Goal: Navigation & Orientation: Find specific page/section

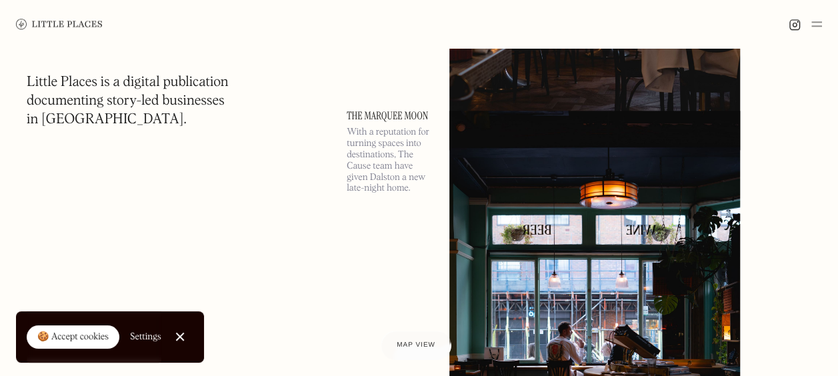
scroll to position [867, 0]
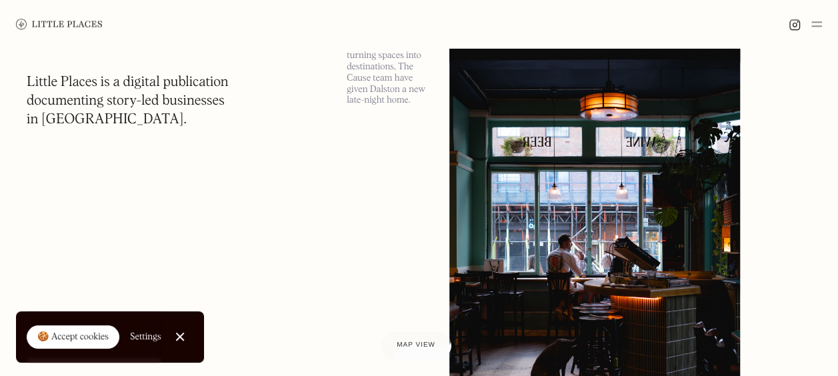
click at [819, 23] on img at bounding box center [816, 24] width 11 height 16
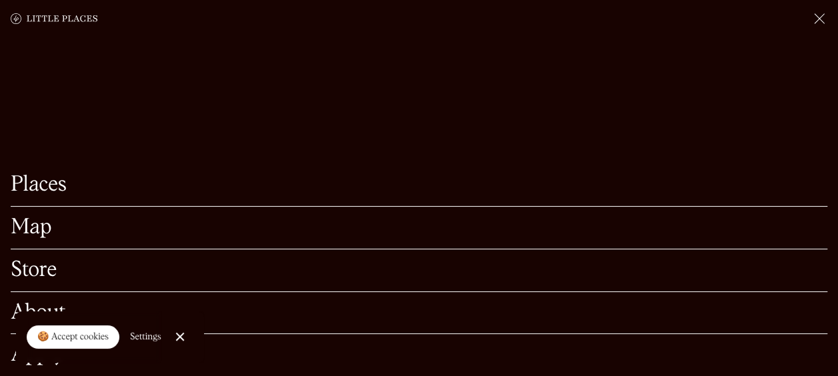
click at [46, 217] on link "Map" at bounding box center [419, 227] width 817 height 21
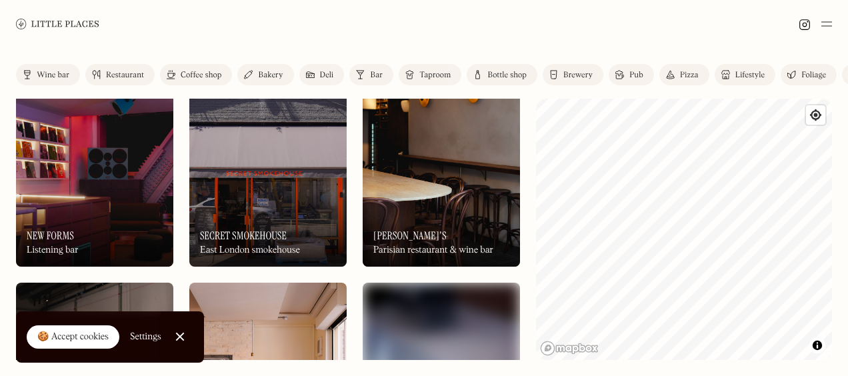
scroll to position [1866, 0]
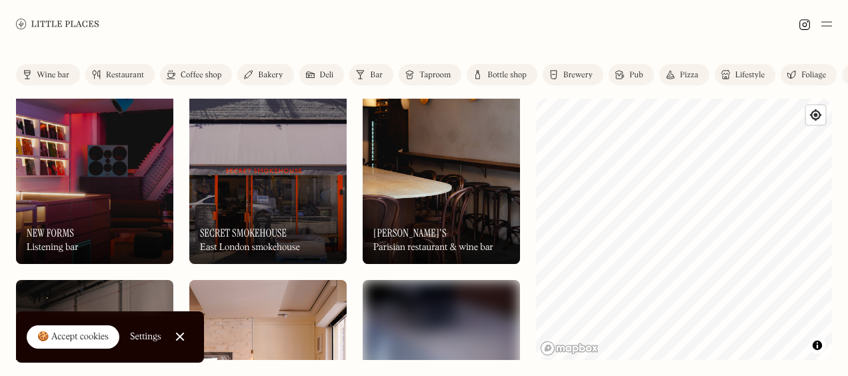
click at [777, 375] on html "Places Map Store About Apply 🍪 Accept cookies Settings Close Cookie Popup Close…" at bounding box center [424, 188] width 848 height 376
click at [736, 375] on html "Places Map Store About Apply 🍪 Accept cookies Settings Close Cookie Popup Close…" at bounding box center [424, 188] width 848 height 376
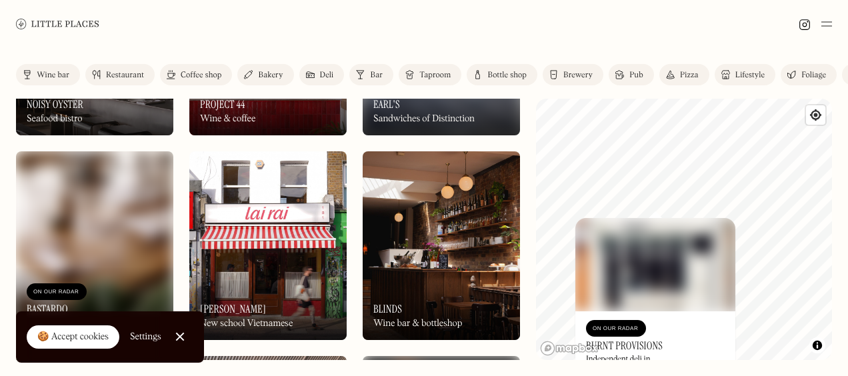
scroll to position [0, 0]
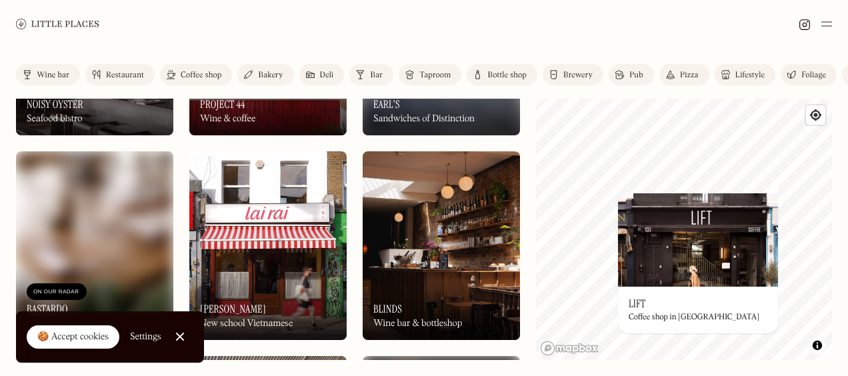
click at [178, 337] on div at bounding box center [179, 337] width 9 height 9
